Goal: Find specific page/section

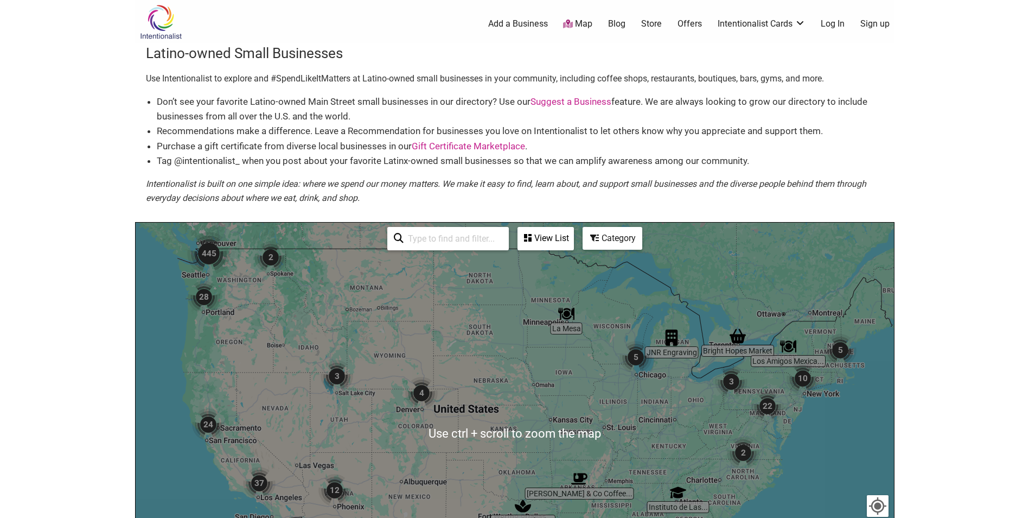
scroll to position [109, 0]
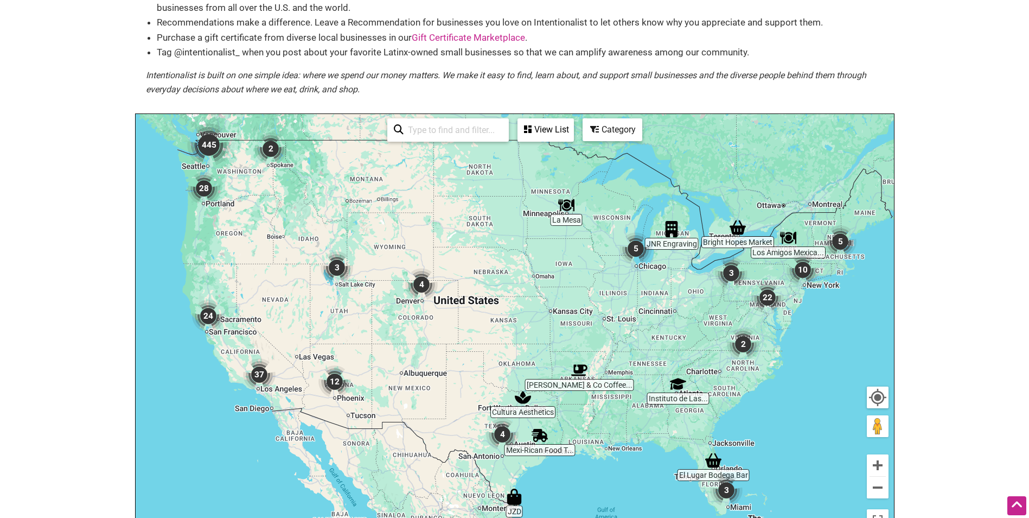
click at [454, 136] on input "search" at bounding box center [453, 129] width 99 height 21
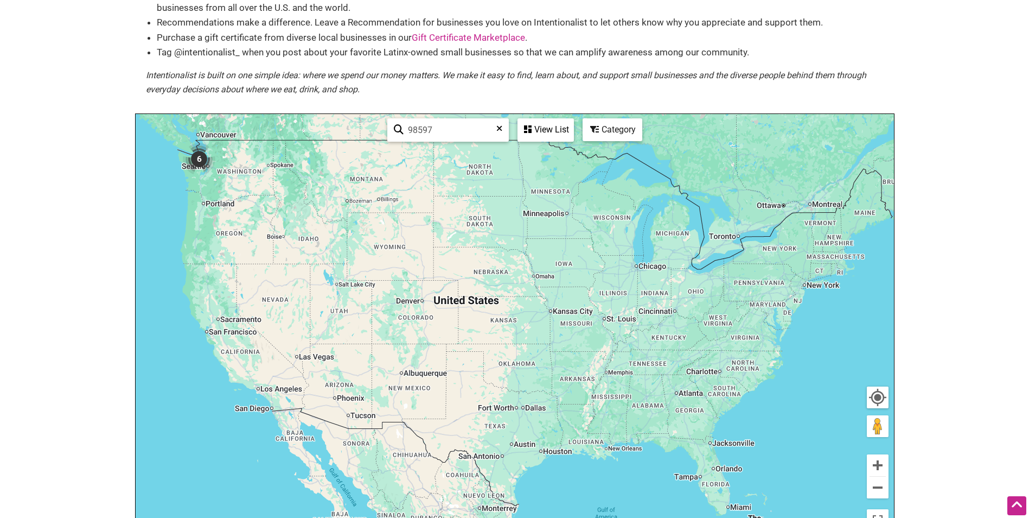
type input "98597"
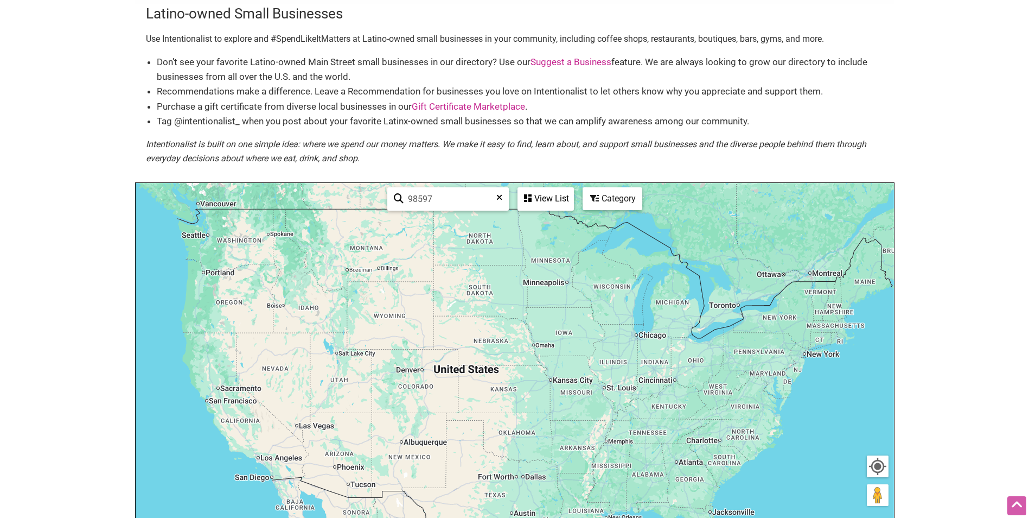
scroll to position [0, 0]
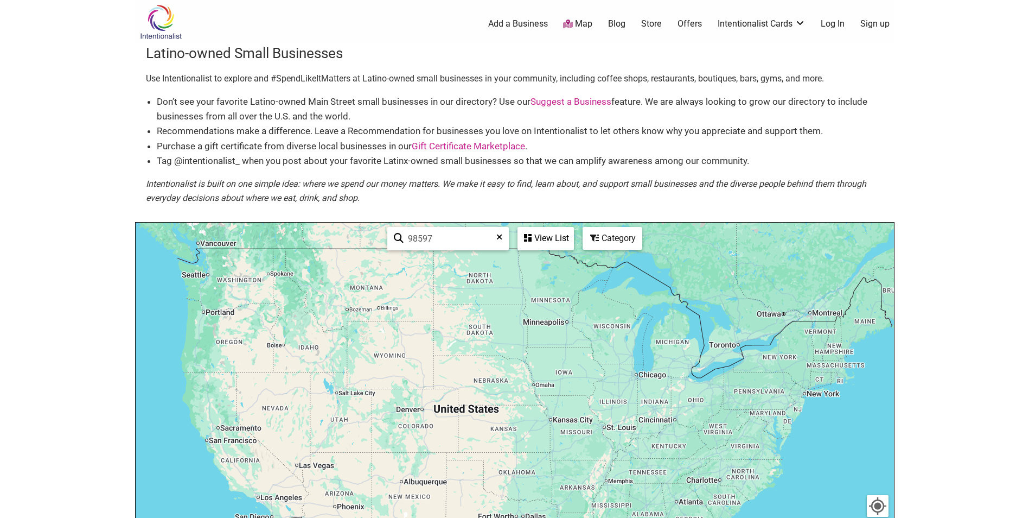
click at [225, 292] on div "To navigate, press the arrow keys." at bounding box center [515, 433] width 758 height 422
click at [219, 290] on div "To navigate, press the arrow keys." at bounding box center [515, 433] width 758 height 422
click at [218, 290] on div "To navigate, press the arrow keys." at bounding box center [515, 433] width 758 height 422
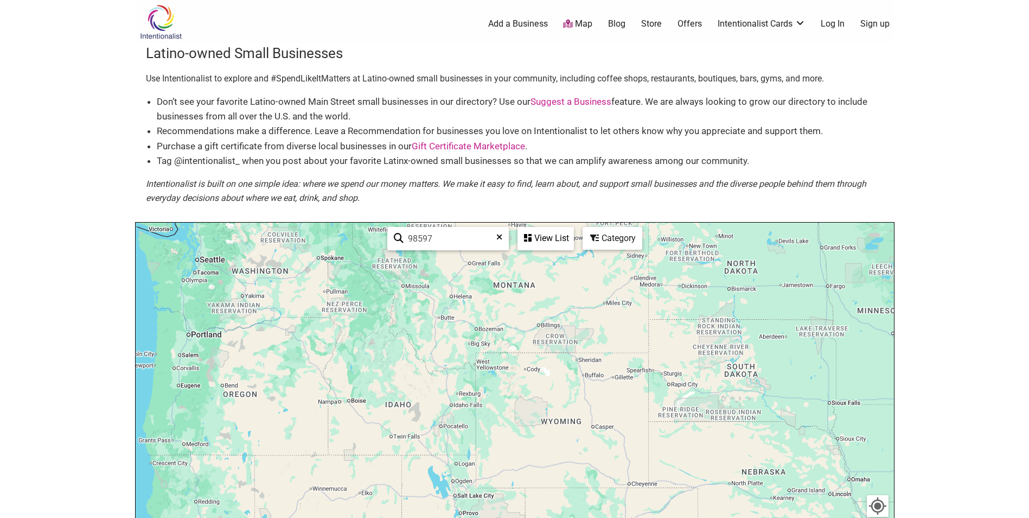
click at [208, 290] on div "To navigate, press the arrow keys." at bounding box center [515, 433] width 758 height 422
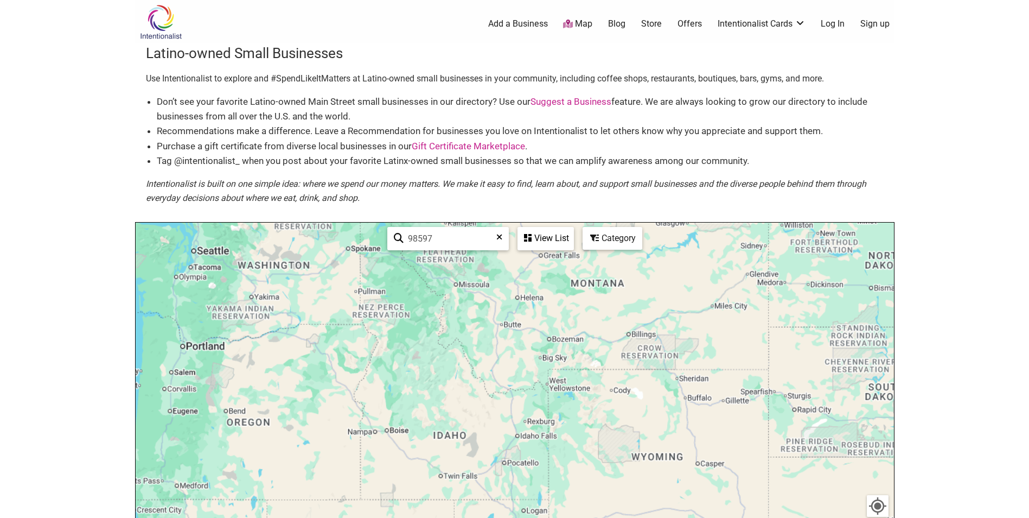
click at [208, 290] on div "To navigate, press the arrow keys." at bounding box center [515, 433] width 758 height 422
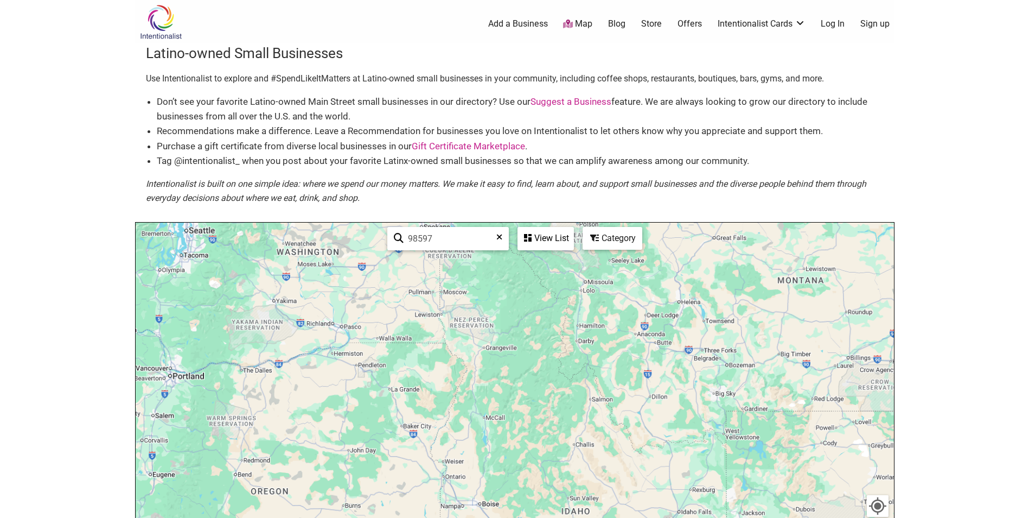
click at [208, 290] on div "To navigate, press the arrow keys." at bounding box center [515, 433] width 758 height 422
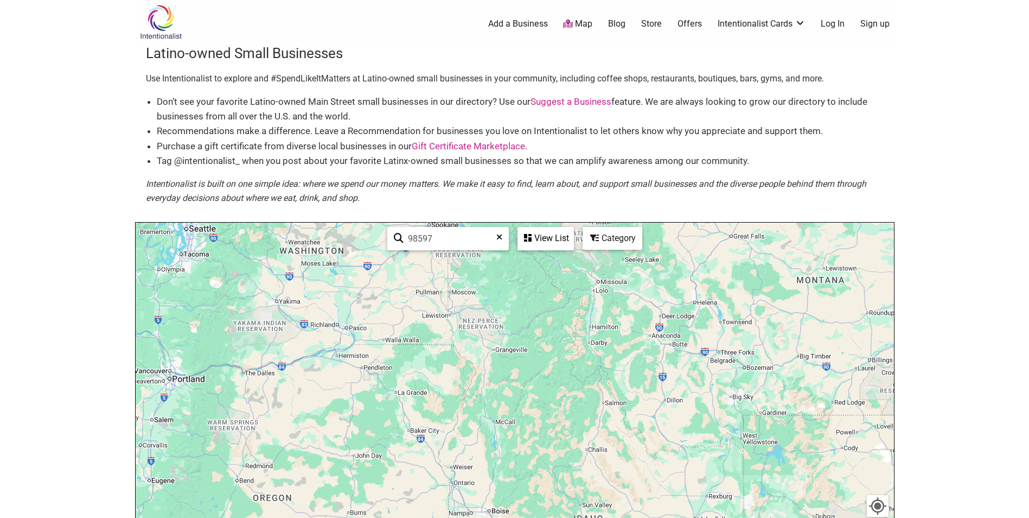
click at [189, 278] on div "To navigate, press the arrow keys." at bounding box center [515, 433] width 758 height 422
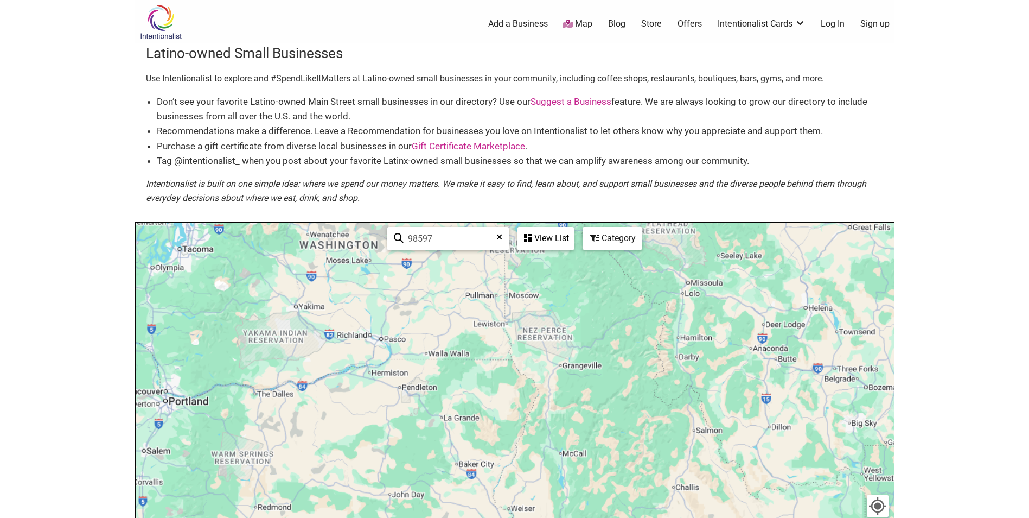
click at [189, 278] on div "To navigate, press the arrow keys." at bounding box center [515, 433] width 758 height 422
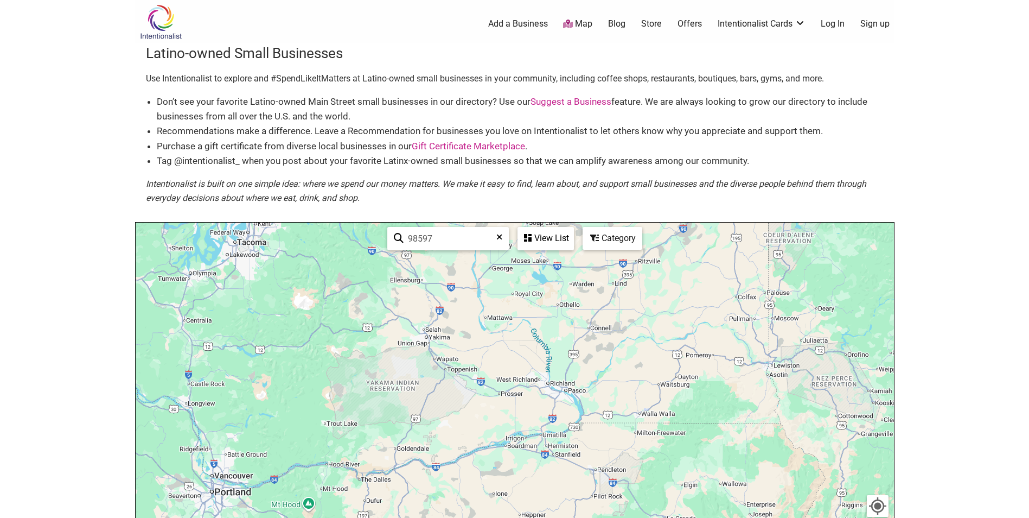
drag, startPoint x: 196, startPoint y: 283, endPoint x: 275, endPoint y: 312, distance: 83.2
click at [275, 307] on div "To navigate, press the arrow keys." at bounding box center [515, 433] width 758 height 422
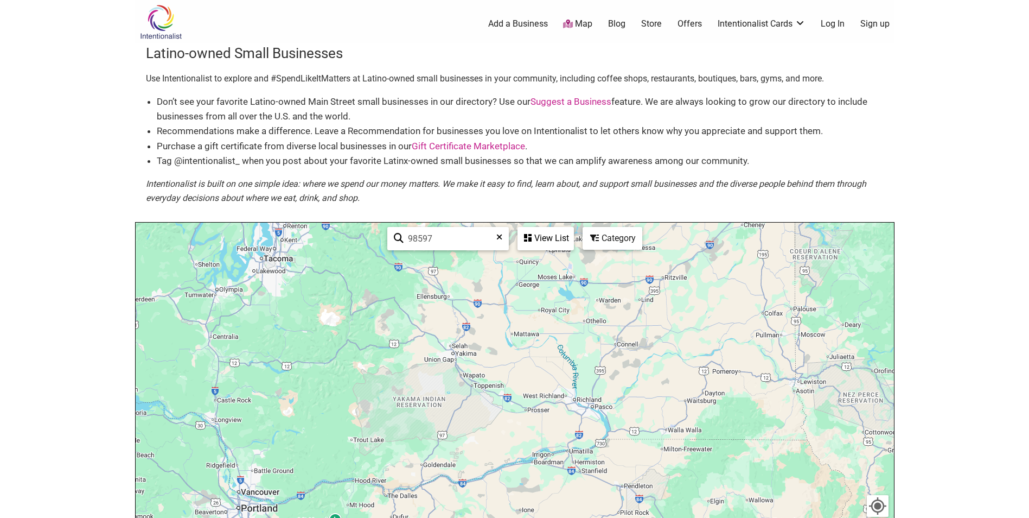
click at [257, 297] on div "To navigate, press the arrow keys." at bounding box center [515, 433] width 758 height 422
click at [257, 296] on div "To navigate, press the arrow keys." at bounding box center [515, 433] width 758 height 422
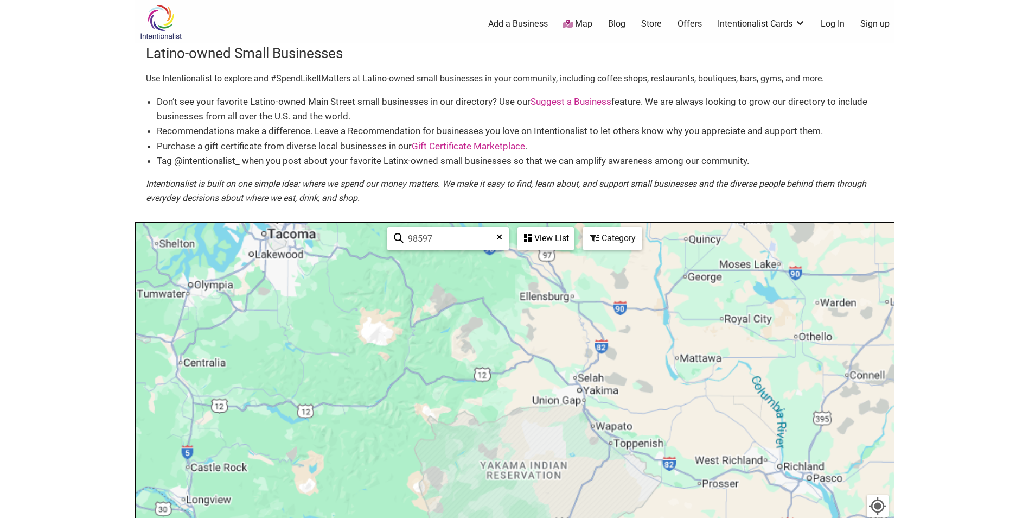
click at [257, 296] on div "To navigate, press the arrow keys." at bounding box center [515, 433] width 758 height 422
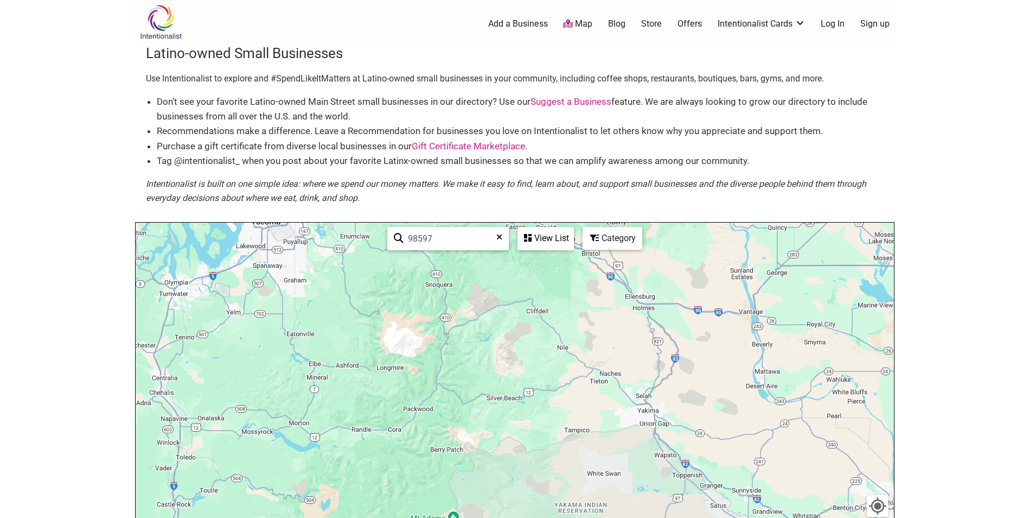
click at [208, 289] on div "To navigate, press the arrow keys." at bounding box center [515, 433] width 758 height 422
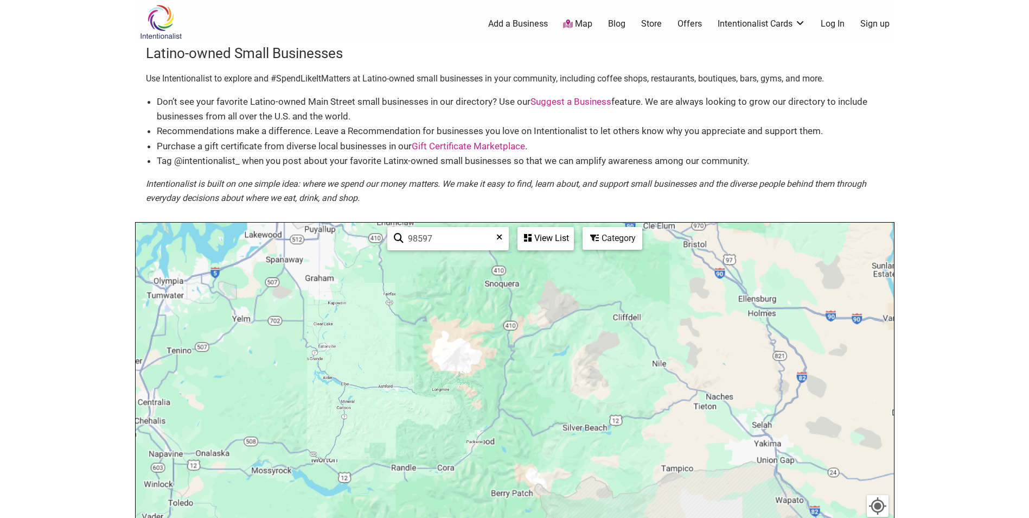
click at [208, 289] on div "To navigate, press the arrow keys." at bounding box center [515, 433] width 758 height 422
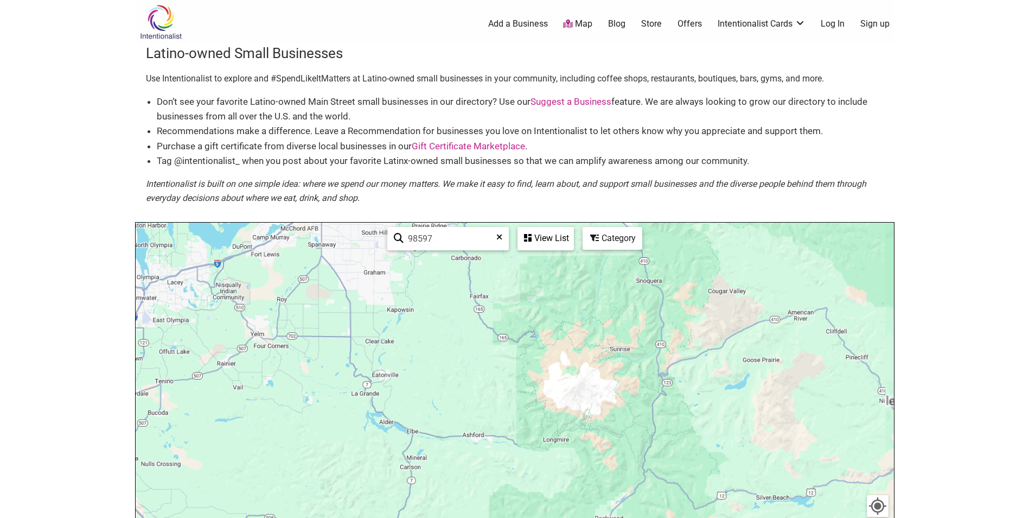
click at [208, 289] on div "To navigate, press the arrow keys." at bounding box center [515, 433] width 758 height 422
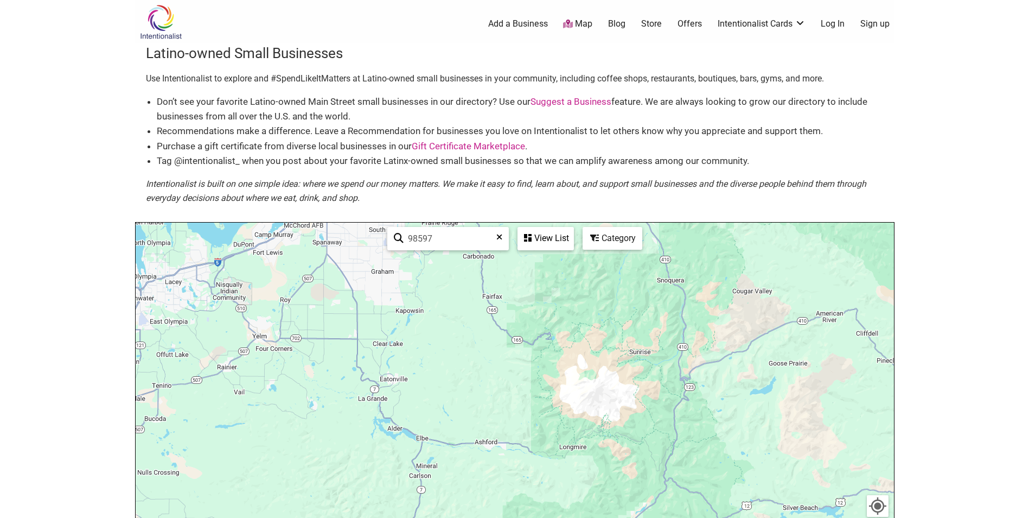
click at [208, 289] on div "To navigate, press the arrow keys." at bounding box center [515, 433] width 758 height 422
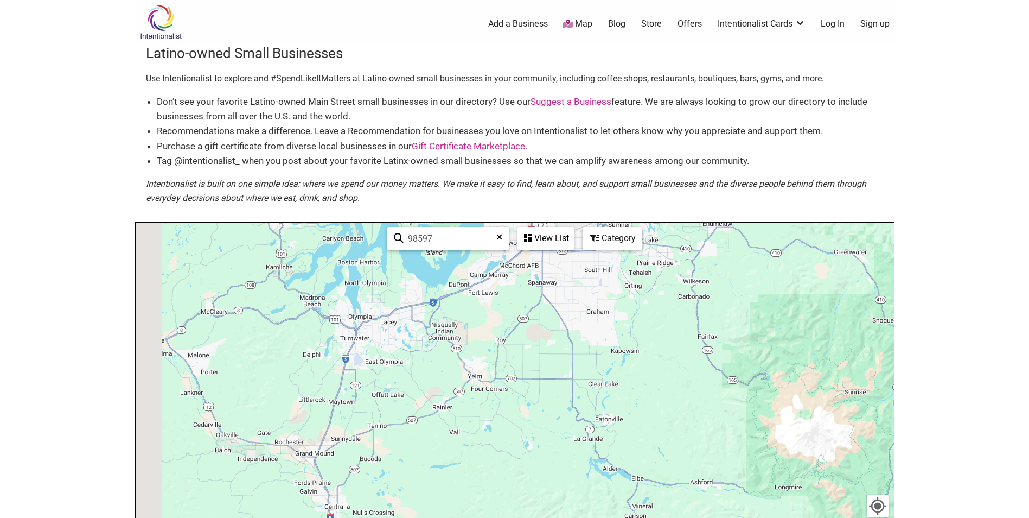
drag, startPoint x: 208, startPoint y: 289, endPoint x: 431, endPoint y: 331, distance: 227.5
click at [431, 331] on div "To navigate, press the arrow keys." at bounding box center [515, 433] width 758 height 422
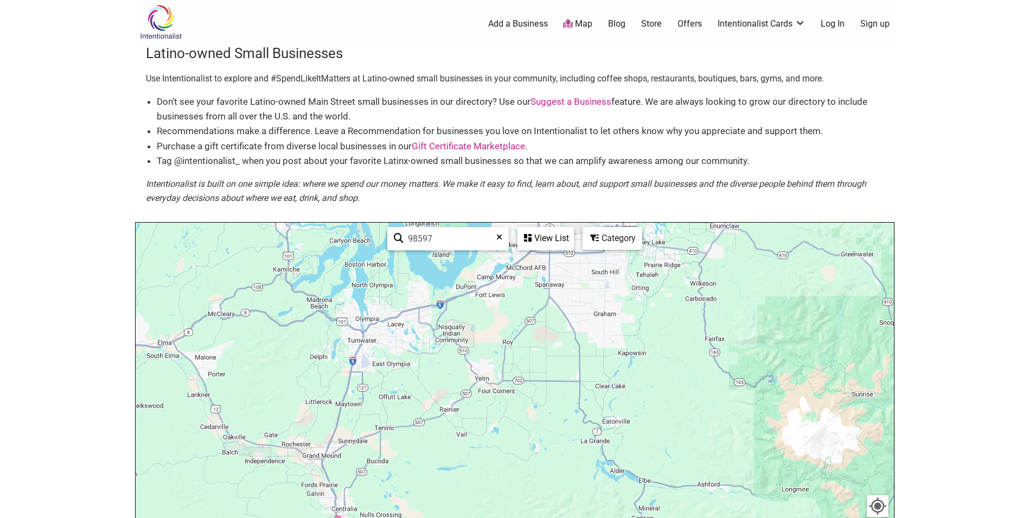
click at [432, 332] on div "To navigate, press the arrow keys." at bounding box center [515, 433] width 758 height 422
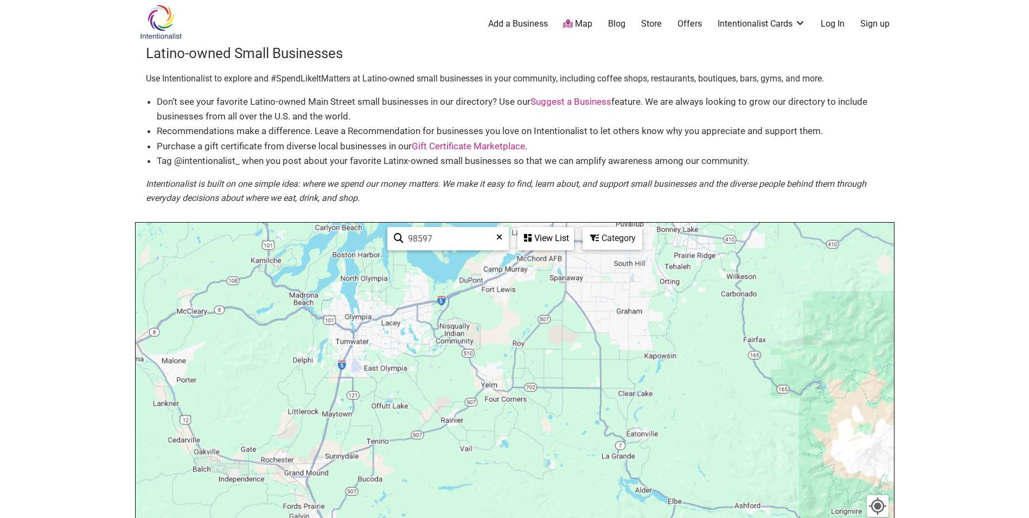
click at [432, 332] on div "To navigate, press the arrow keys." at bounding box center [515, 433] width 758 height 422
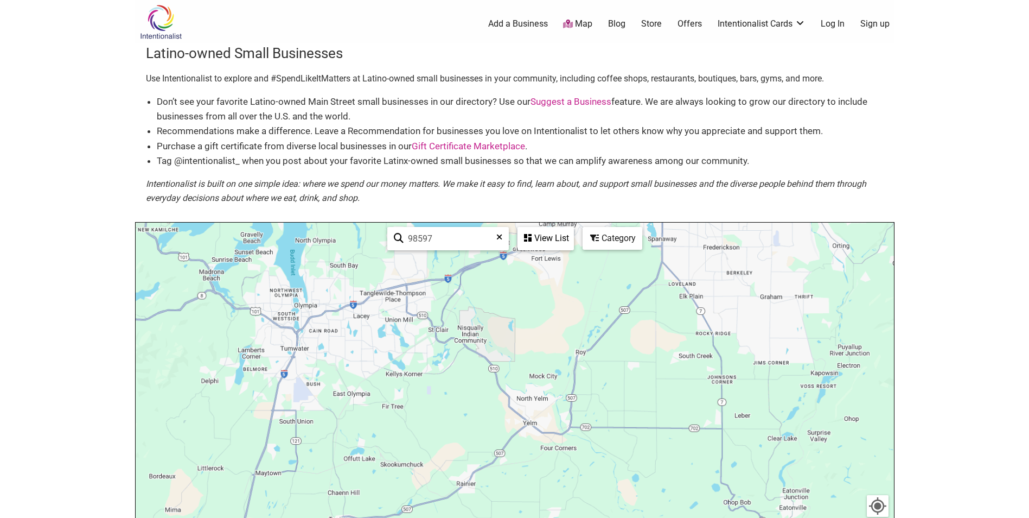
click at [432, 332] on div "To navigate, press the arrow keys." at bounding box center [515, 433] width 758 height 422
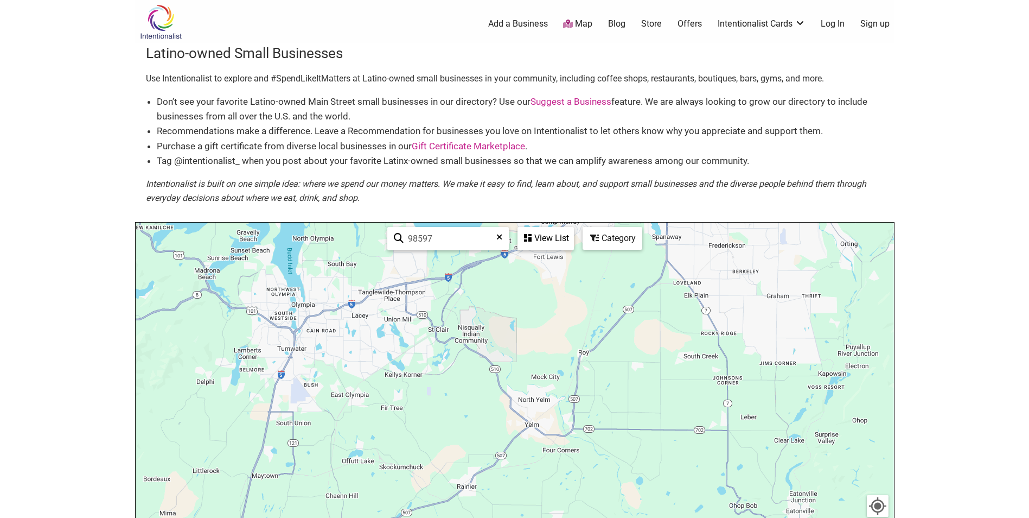
click at [432, 332] on div "To navigate, press the arrow keys." at bounding box center [515, 433] width 758 height 422
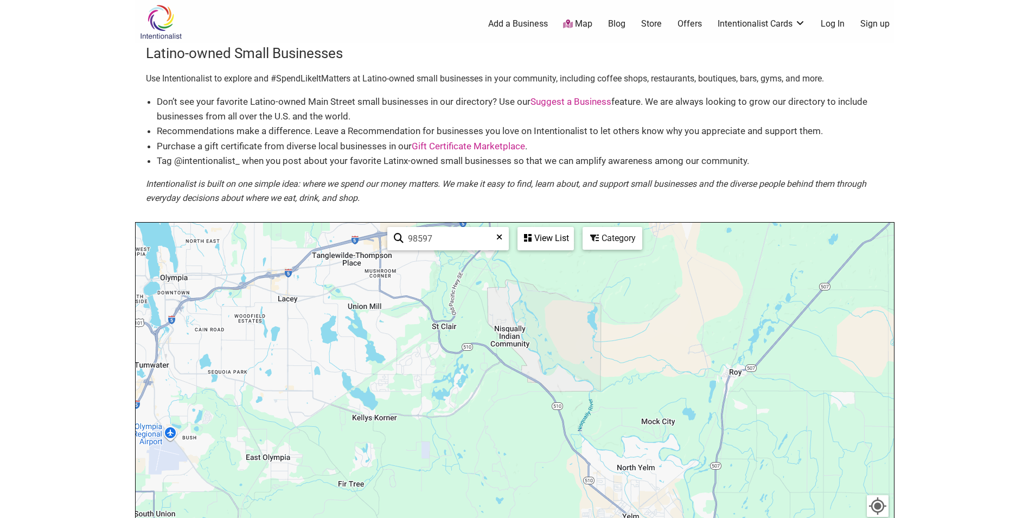
click at [562, 235] on div "View List" at bounding box center [546, 238] width 54 height 21
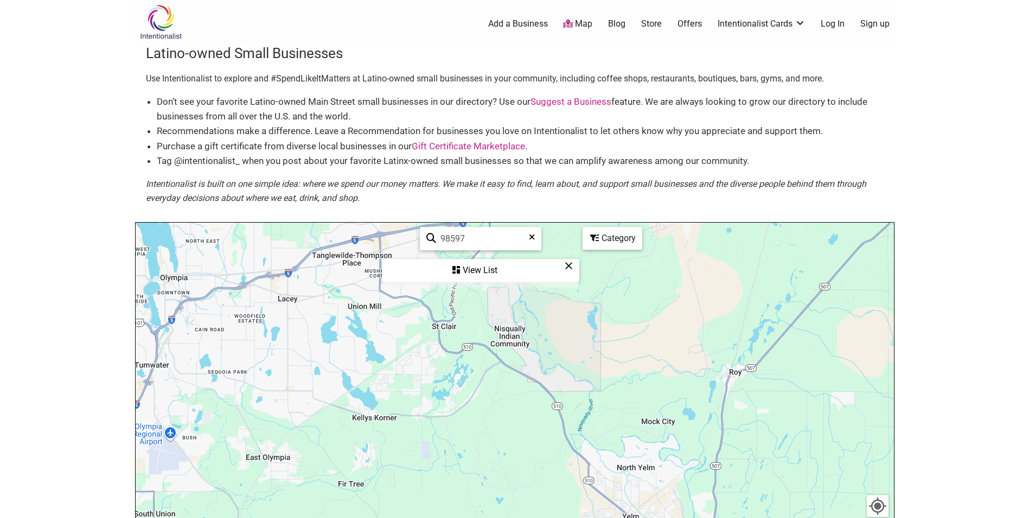
click at [361, 311] on div "To navigate, press the arrow keys." at bounding box center [515, 433] width 758 height 422
click at [487, 267] on div "View List" at bounding box center [480, 270] width 195 height 21
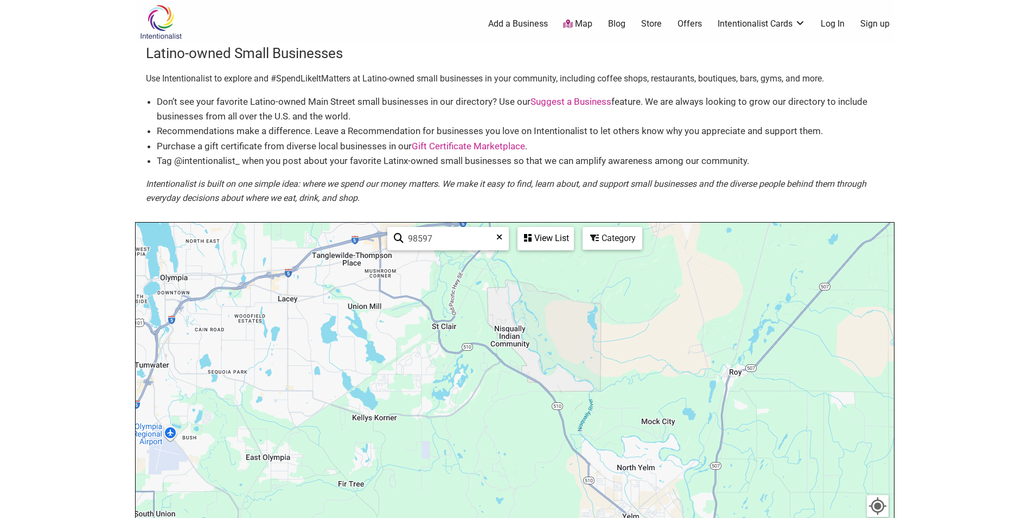
click at [452, 241] on input "98597" at bounding box center [453, 238] width 98 height 21
type input "lacey"
click at [594, 242] on icon at bounding box center [594, 237] width 9 height 9
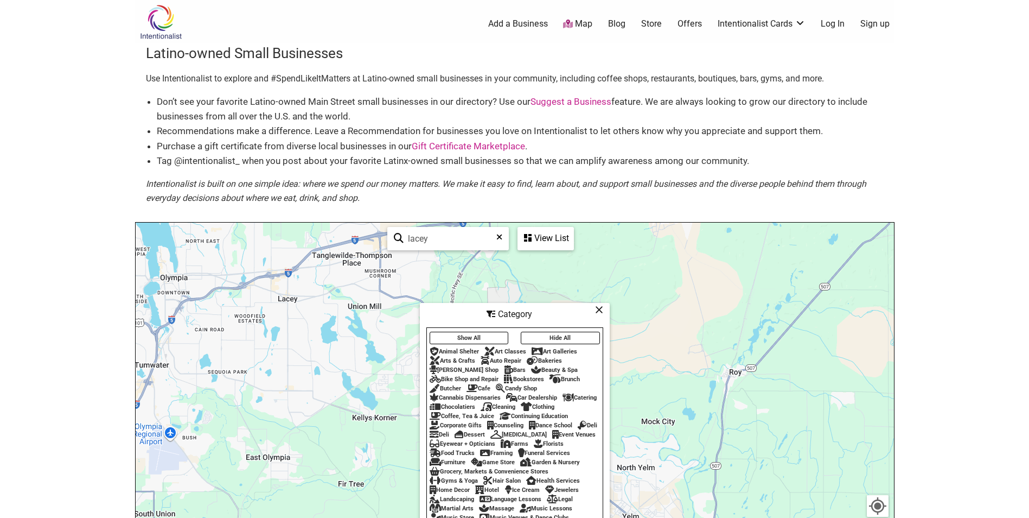
click at [464, 331] on button "Show All" at bounding box center [469, 337] width 79 height 12
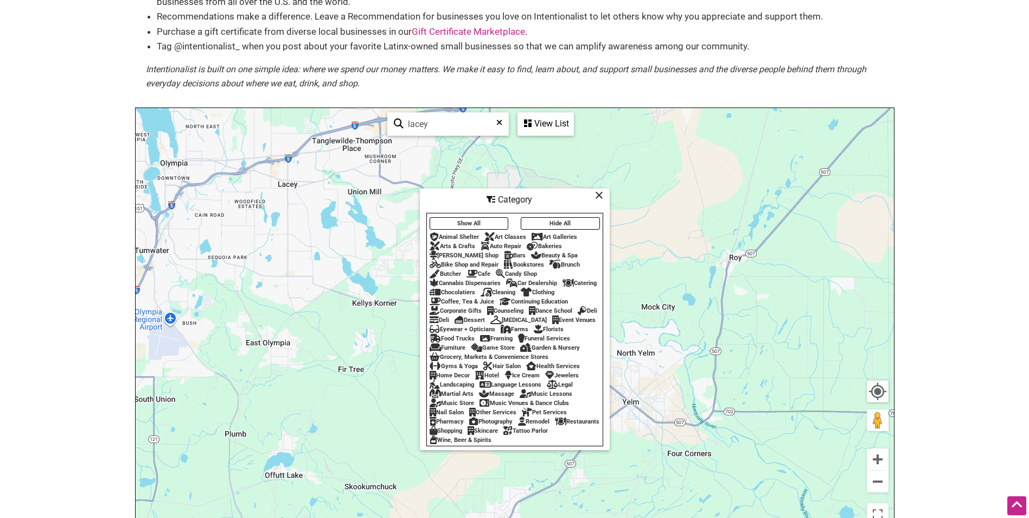
scroll to position [109, 0]
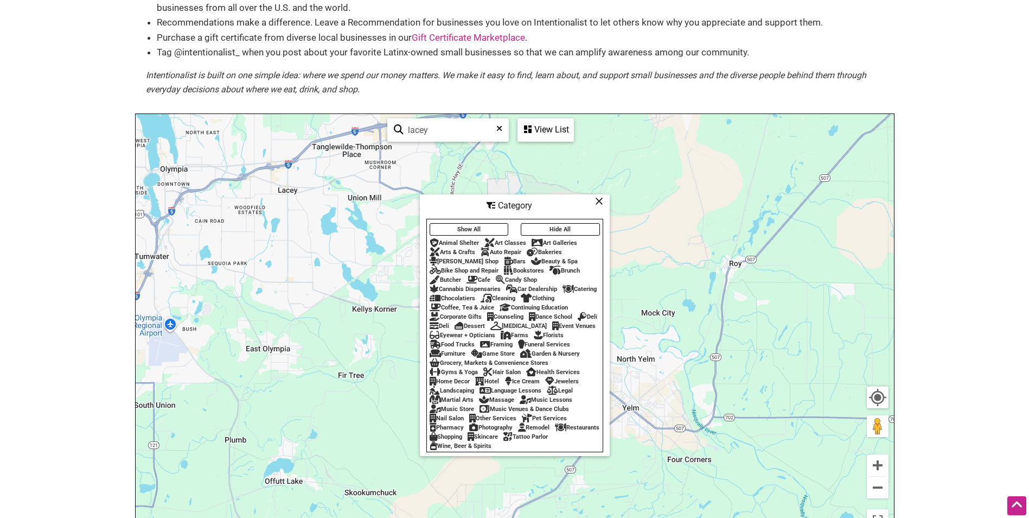
click at [465, 223] on button "Show All" at bounding box center [469, 229] width 79 height 12
click at [463, 223] on button "Show All" at bounding box center [469, 229] width 79 height 12
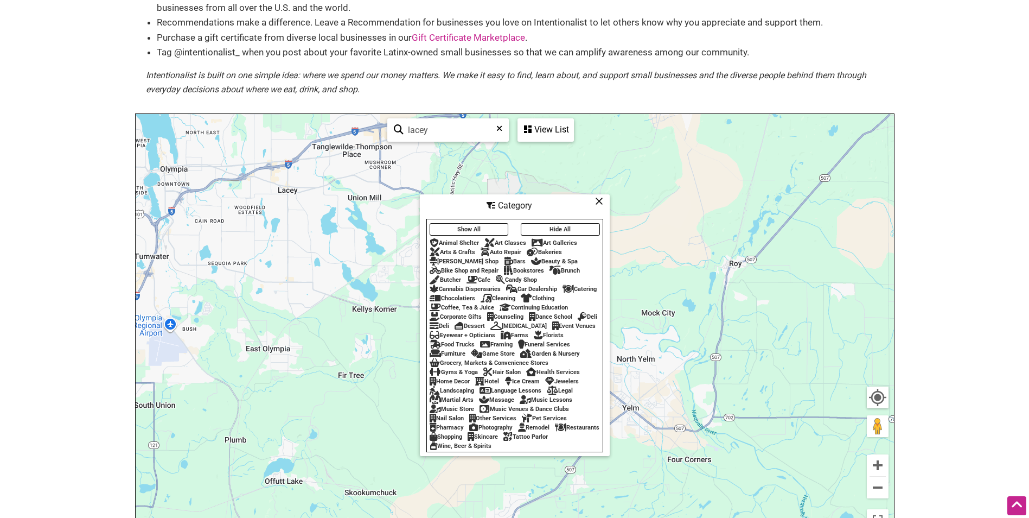
click at [463, 223] on button "Show All" at bounding box center [469, 229] width 79 height 12
click at [464, 223] on button "Show All" at bounding box center [469, 229] width 79 height 12
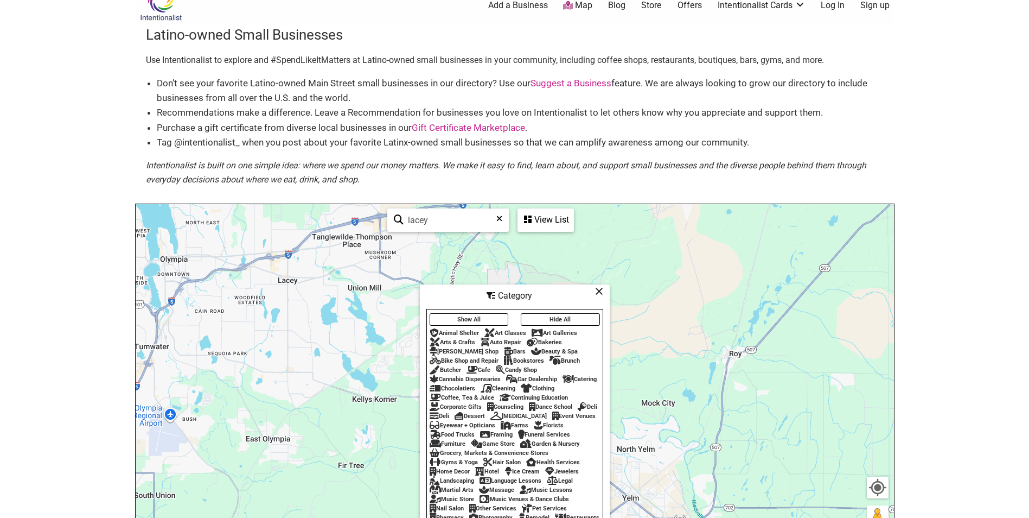
scroll to position [0, 0]
